Goal: Task Accomplishment & Management: Manage account settings

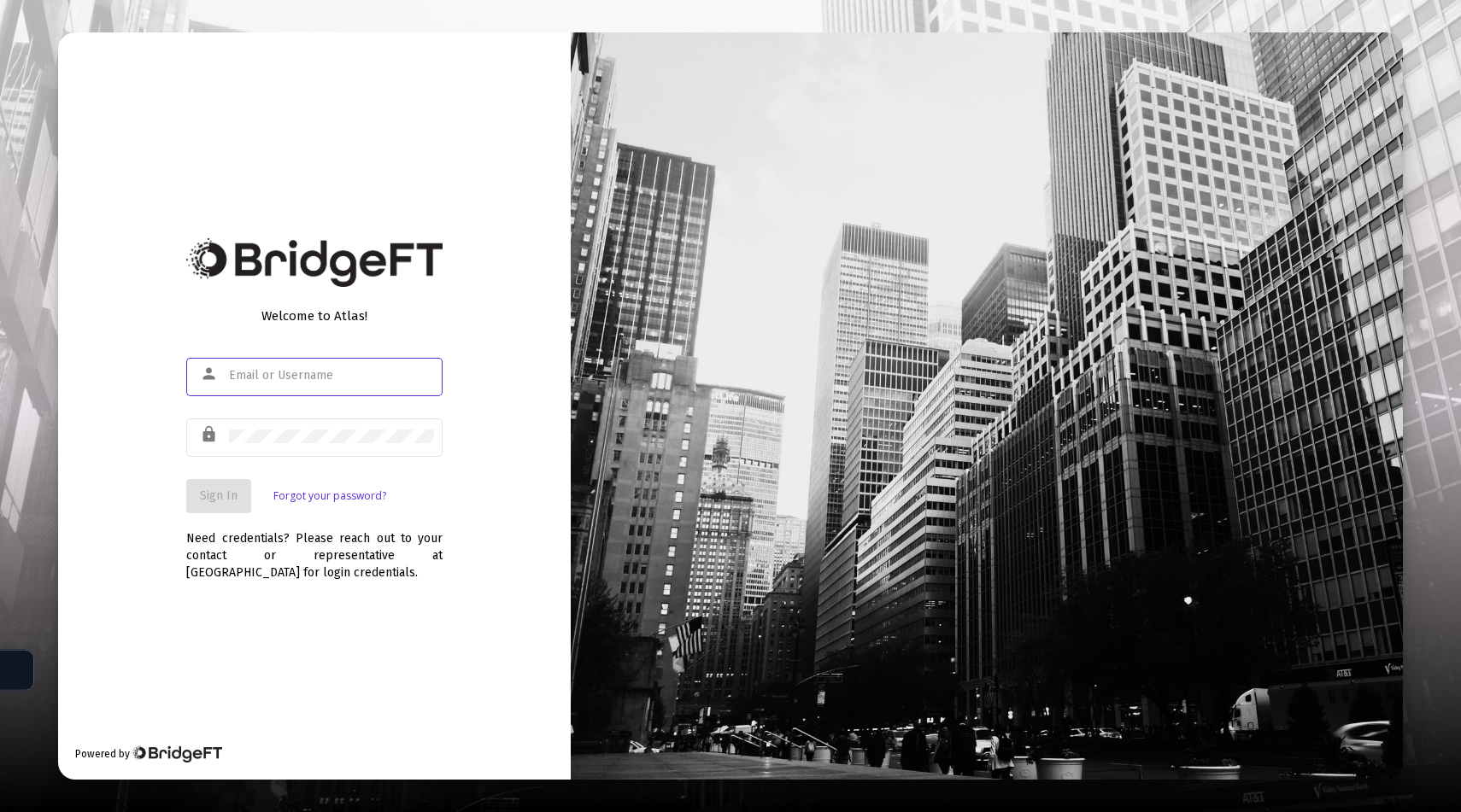
type input "[EMAIL_ADDRESS][DOMAIN_NAME]"
click at [340, 264] on img at bounding box center [315, 263] width 257 height 49
